Goal: Transaction & Acquisition: Purchase product/service

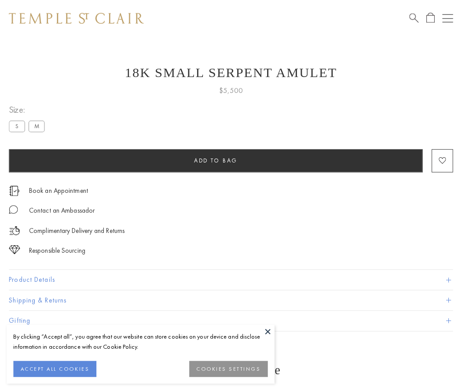
scroll to position [0, 0]
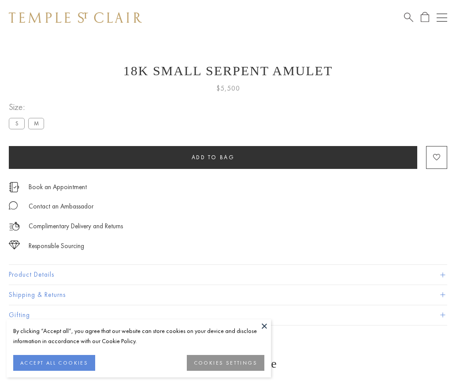
click at [213, 157] on span "Add to bag" at bounding box center [213, 157] width 43 height 7
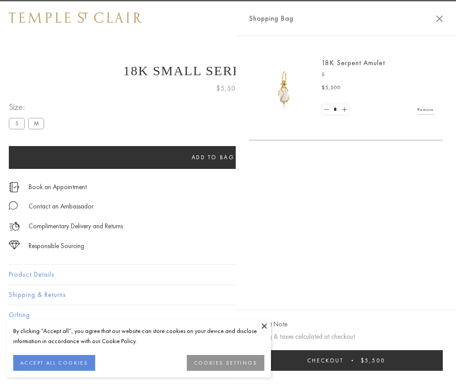
click at [443, 367] on button "Checkout $5,500" at bounding box center [346, 361] width 194 height 21
